Goal: Navigation & Orientation: Find specific page/section

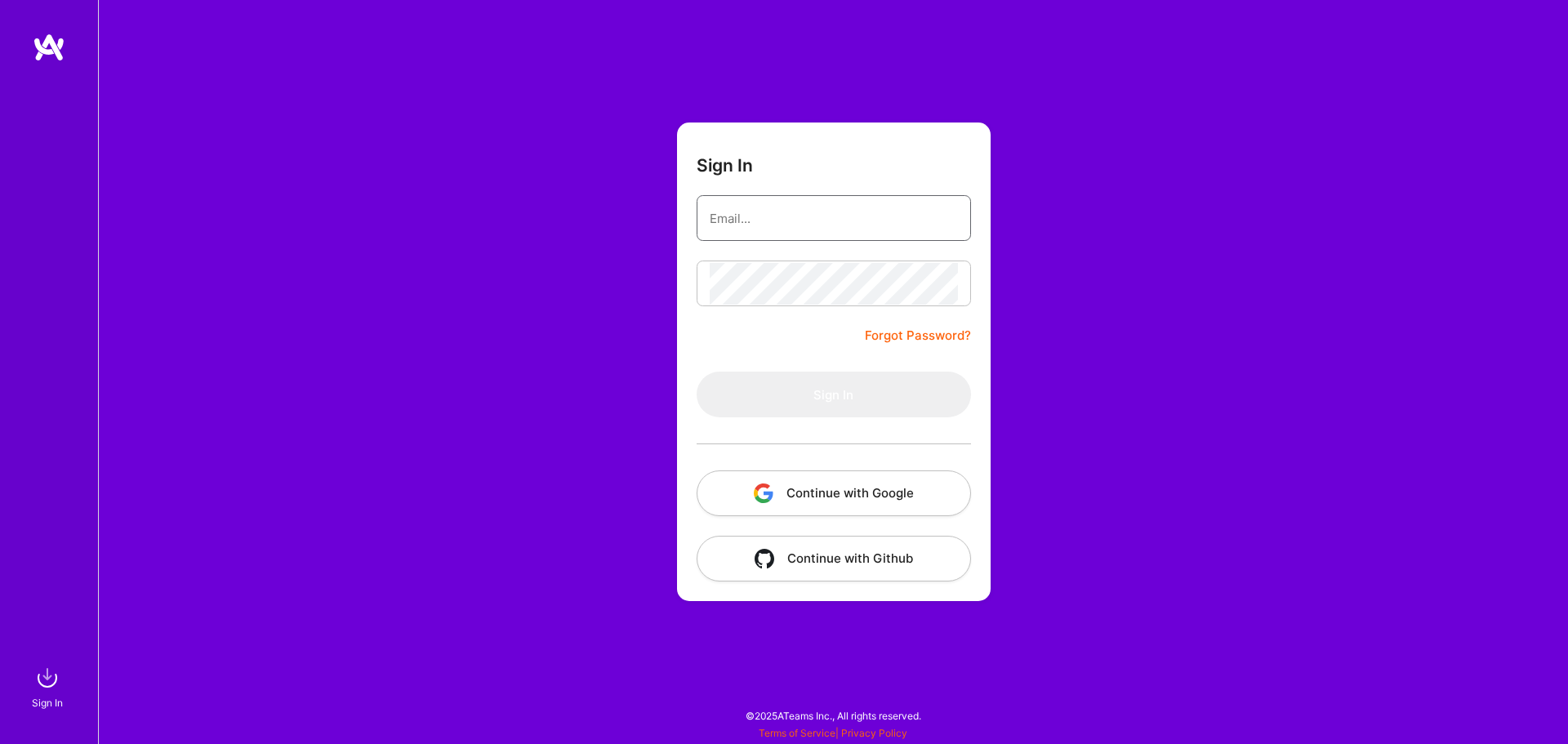
type input "[EMAIL_ADDRESS][DOMAIN_NAME]"
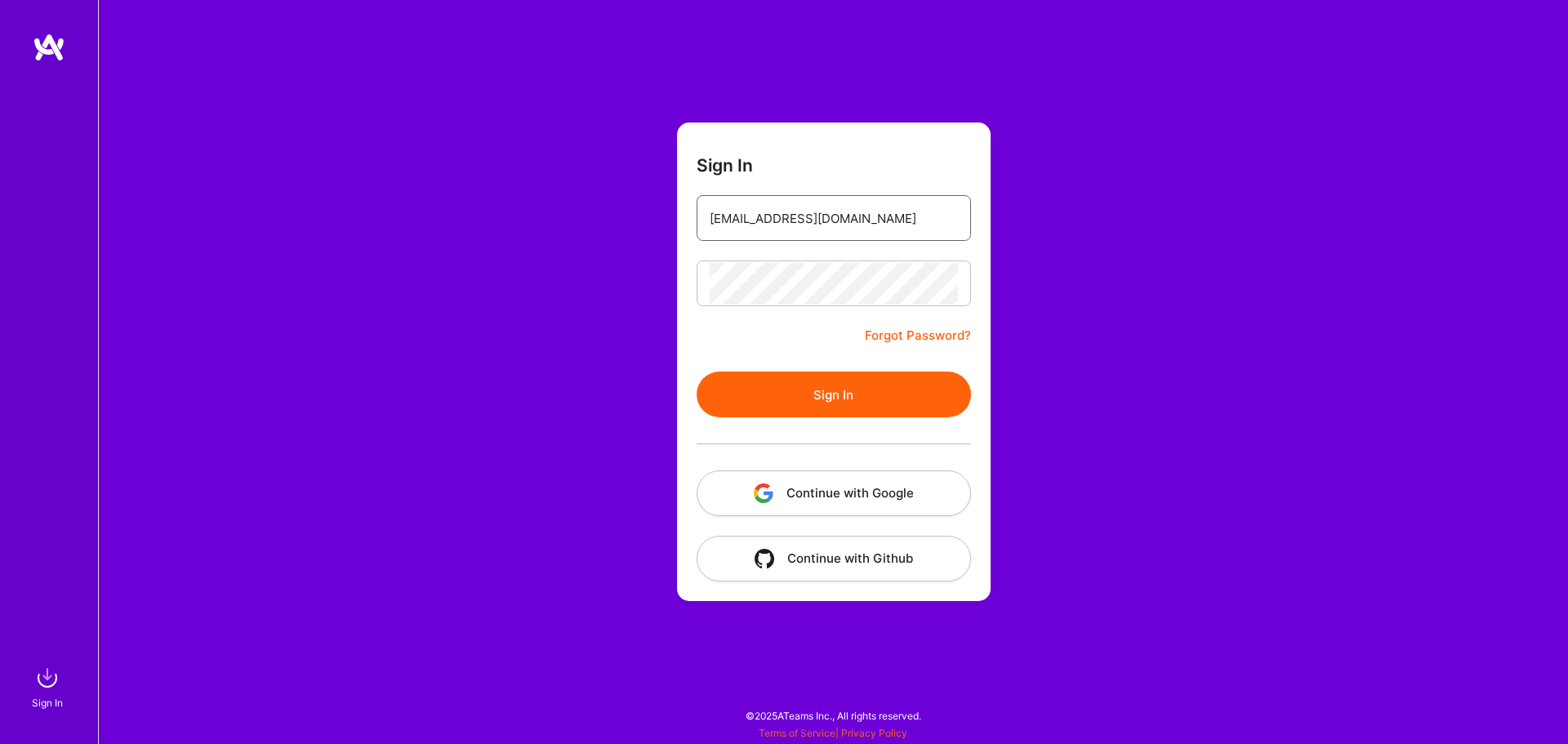
click at [902, 217] on input "[EMAIL_ADDRESS][DOMAIN_NAME]" at bounding box center [834, 218] width 249 height 41
click at [697, 372] on button "Sign In" at bounding box center [833, 395] width 275 height 46
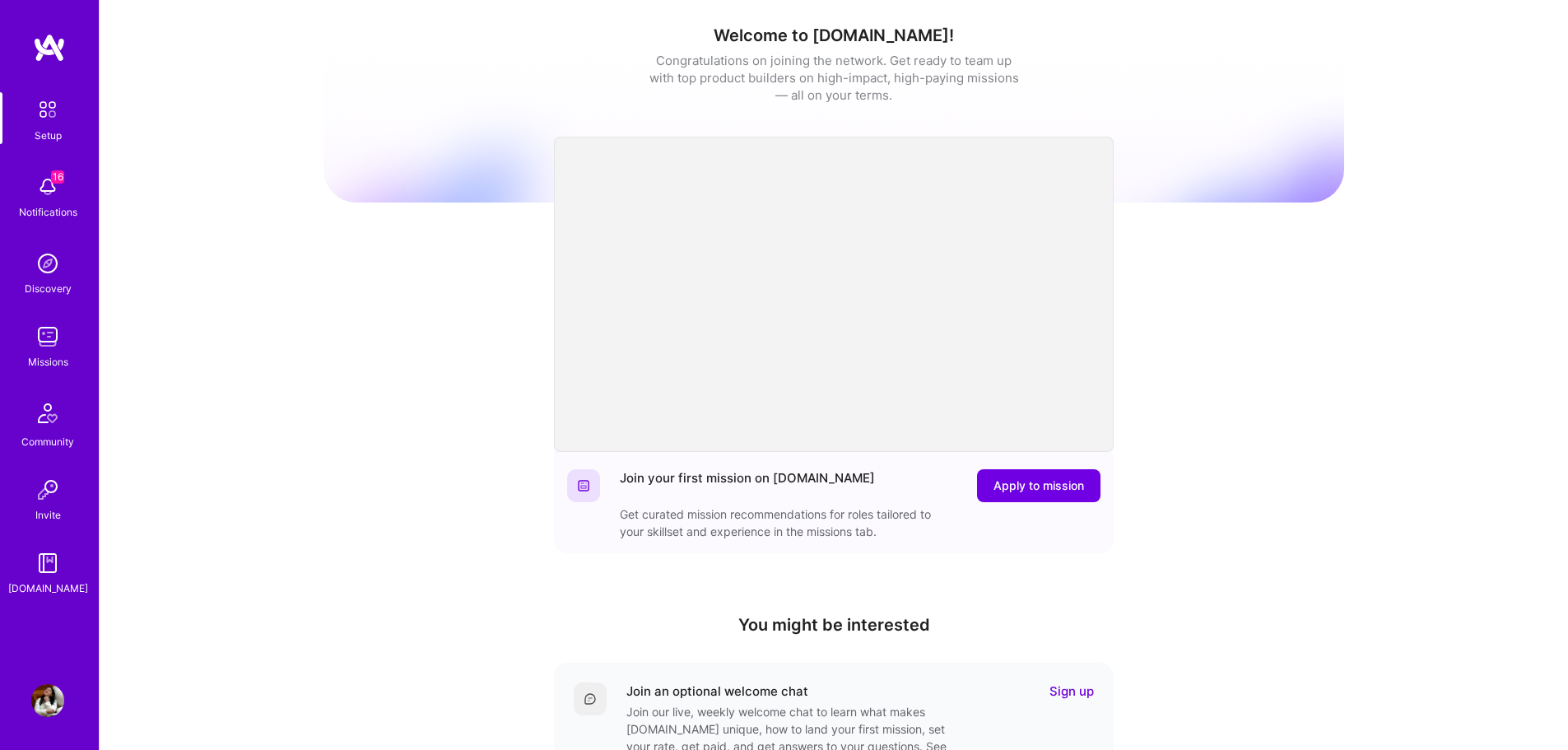
click at [23, 356] on link "Missions" at bounding box center [48, 345] width 102 height 50
